Goal: Complete application form

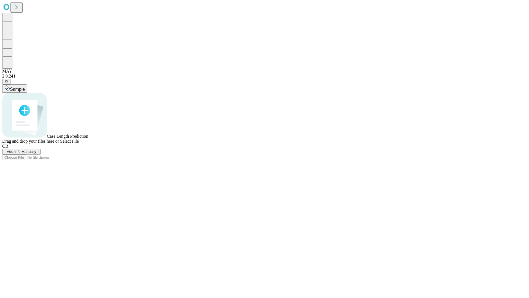
click at [36, 153] on span "Add Info Manually" at bounding box center [21, 151] width 29 height 4
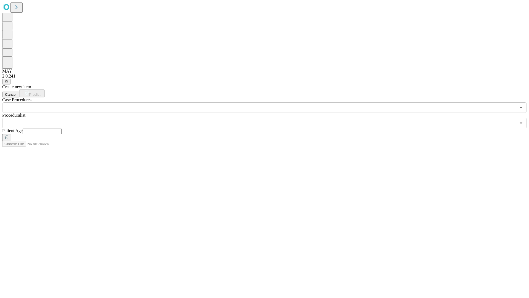
click at [62, 128] on input "text" at bounding box center [42, 131] width 39 height 6
type input "**"
click at [268, 118] on input "text" at bounding box center [259, 123] width 514 height 10
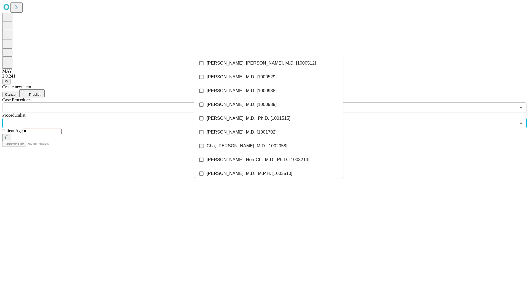
click at [269, 63] on li "[PERSON_NAME], [PERSON_NAME], M.D. [1000512]" at bounding box center [268, 63] width 149 height 14
click at [116, 102] on input "text" at bounding box center [259, 107] width 514 height 10
